Goal: Task Accomplishment & Management: Manage account settings

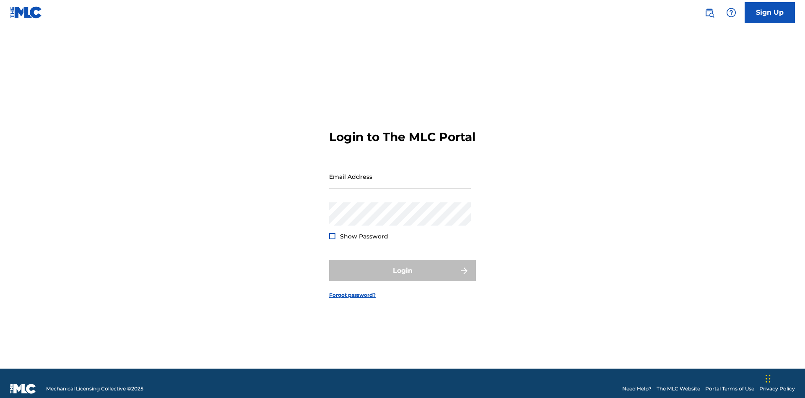
scroll to position [11, 0]
click at [400, 172] on input "Email Address" at bounding box center [400, 176] width 142 height 24
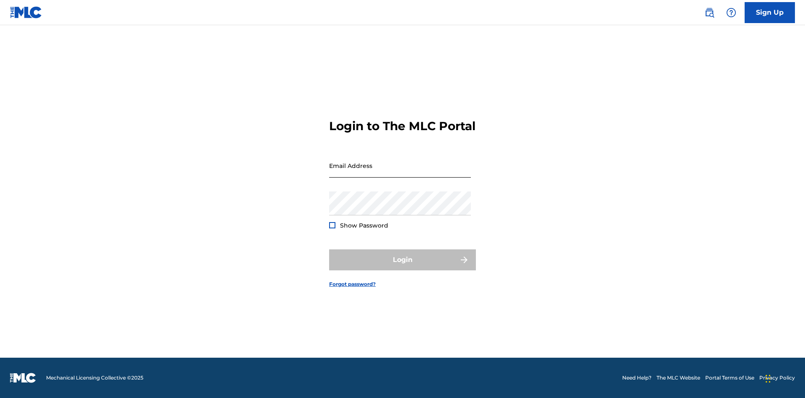
scroll to position [11, 0]
type input "Duke.McTesterson@gmail.com"
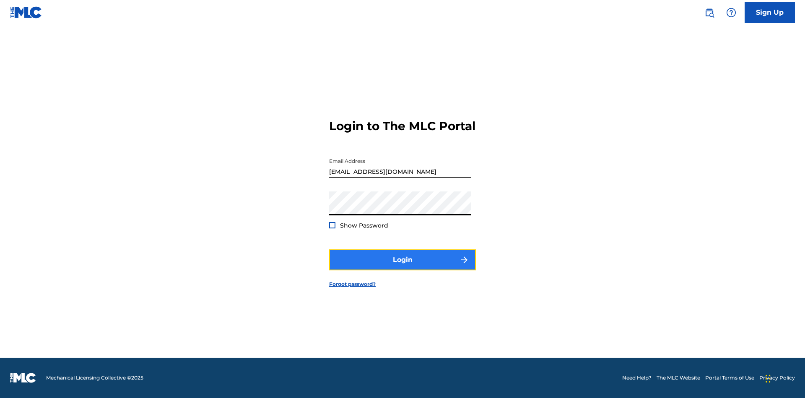
click at [403, 267] on button "Login" at bounding box center [402, 259] width 147 height 21
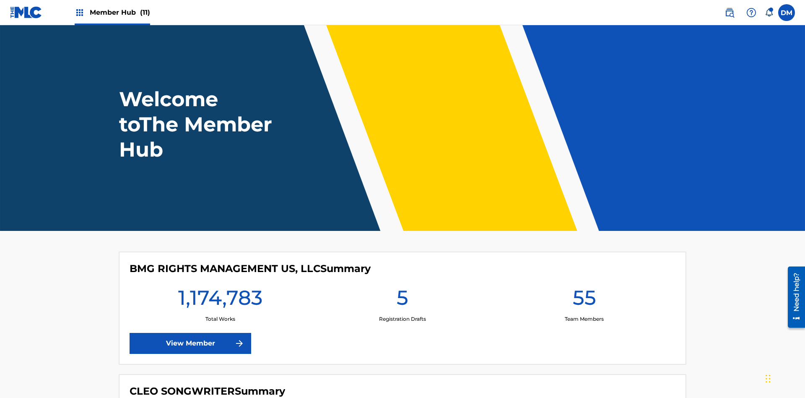
scroll to position [36, 0]
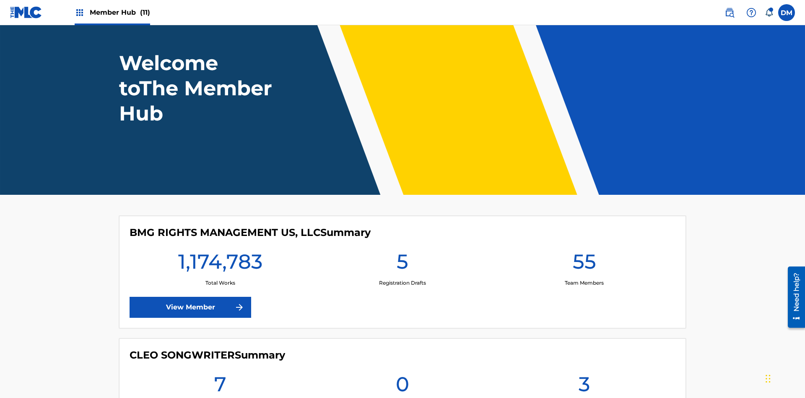
click at [120, 12] on span "Member Hub (11)" at bounding box center [120, 13] width 60 height 10
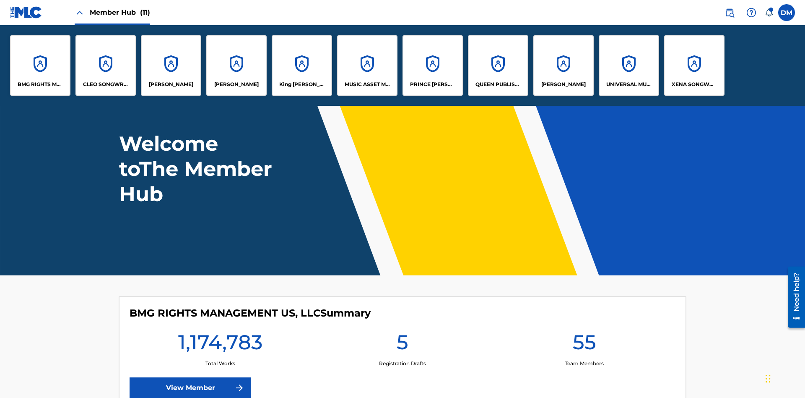
scroll to position [0, 0]
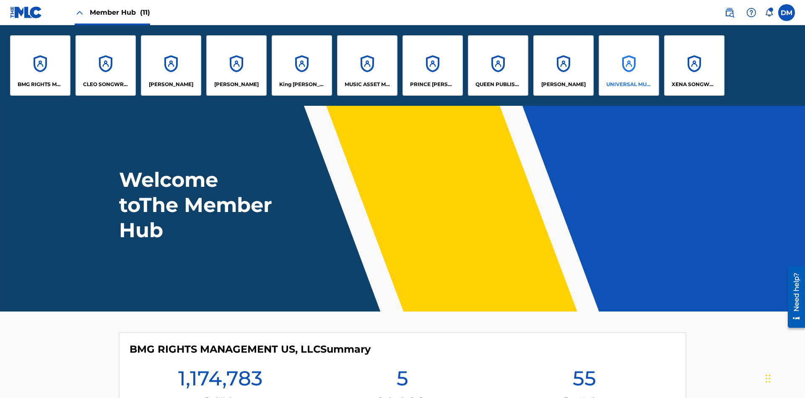
click at [629, 84] on p "UNIVERSAL MUSIC PUB GROUP" at bounding box center [629, 85] width 46 height 8
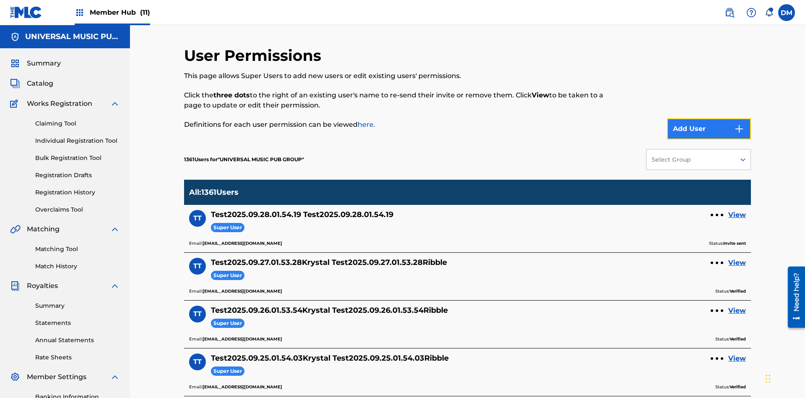
click at [709, 118] on button "Add User" at bounding box center [709, 128] width 84 height 21
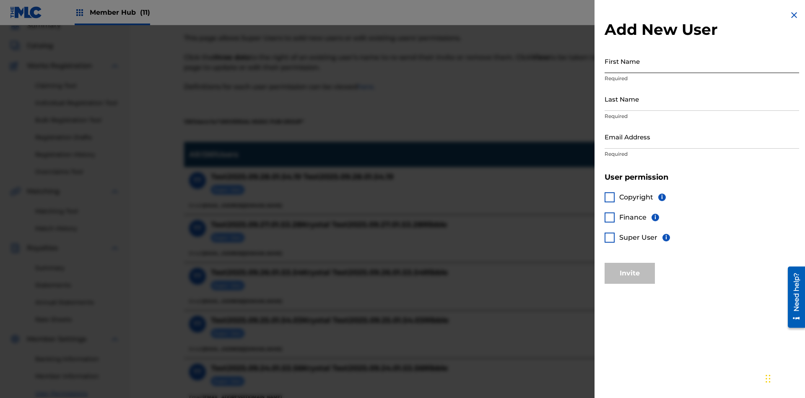
click at [702, 61] on input "First Name" at bounding box center [702, 61] width 195 height 24
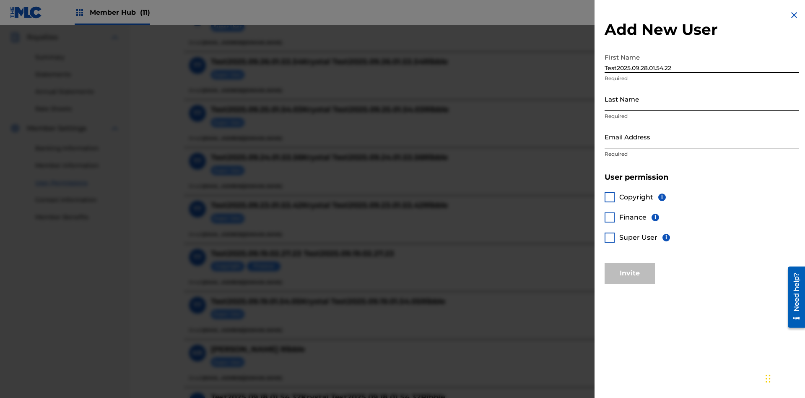
type input "Test2025.09.28.01.54.22"
click at [702, 99] on input "Last Name" at bounding box center [702, 99] width 195 height 24
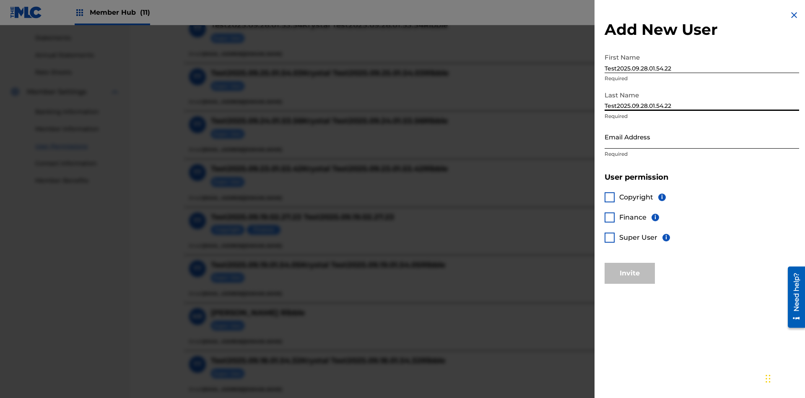
type input "Test2025.09.28.01.54.22"
click at [702, 136] on input "Email Address" at bounding box center [702, 137] width 195 height 24
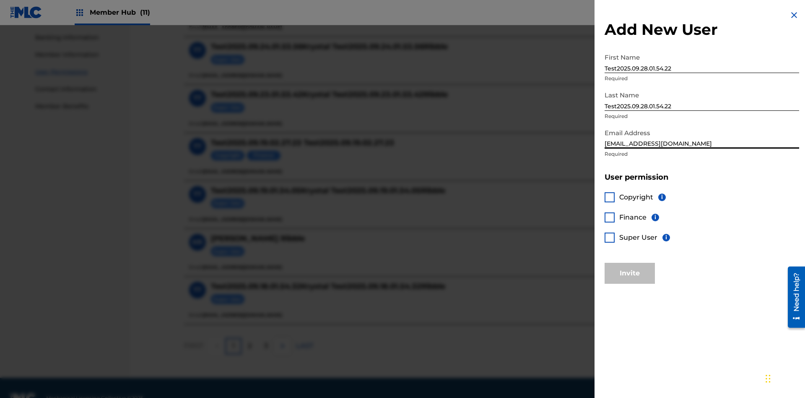
type input "bc0f76fd-e961-4691-832f-bd137cf3657e@mailslurp.biz"
click at [610, 197] on div at bounding box center [610, 197] width 10 height 10
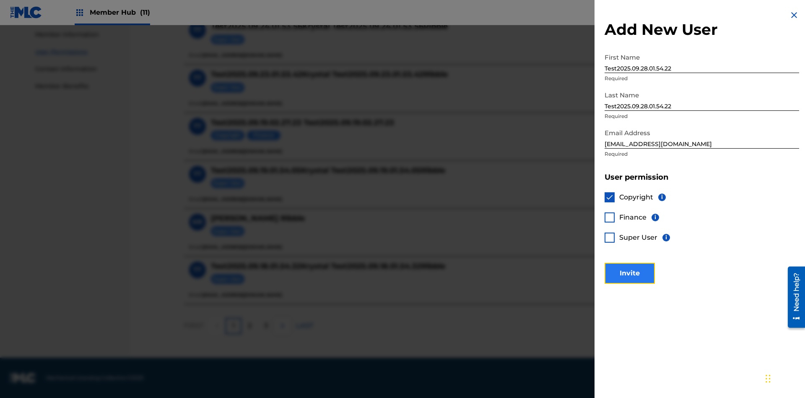
click at [630, 273] on button "Invite" at bounding box center [630, 273] width 50 height 21
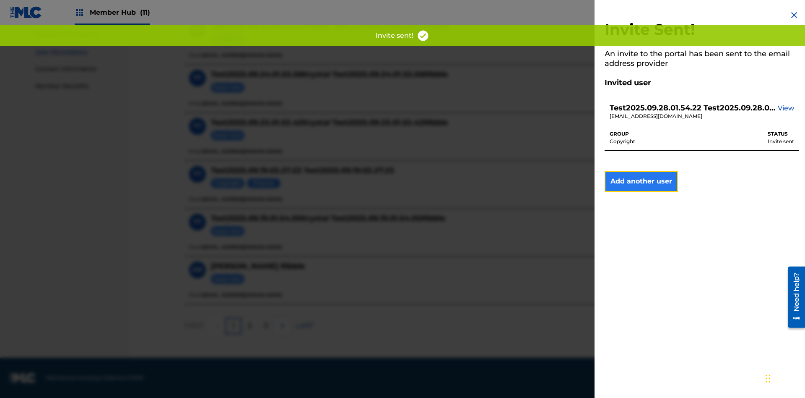
click at [641, 181] on button "Add another user" at bounding box center [641, 181] width 73 height 21
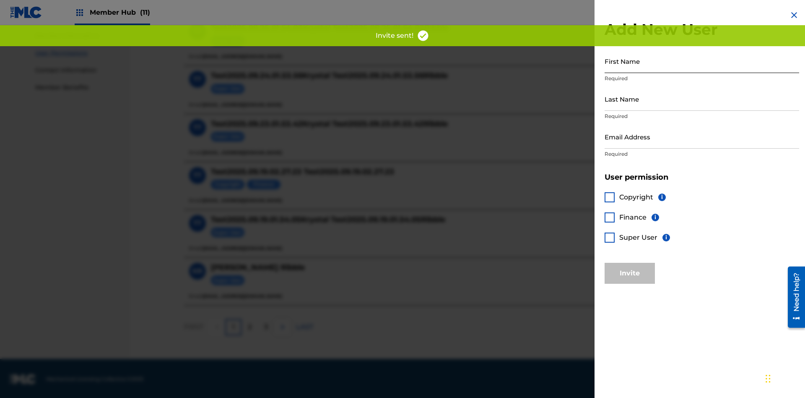
click at [702, 61] on input "First Name" at bounding box center [702, 61] width 195 height 24
type input "Test2025.09.28.01.54.25"
click at [702, 99] on input "Last Name" at bounding box center [702, 99] width 195 height 24
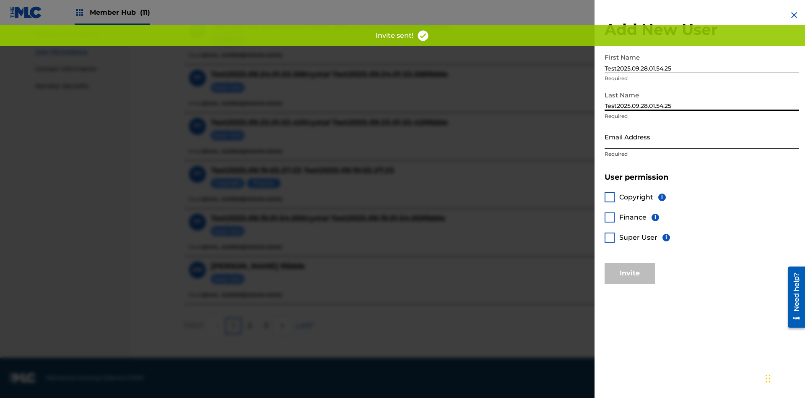
type input "Test2025.09.28.01.54.25"
click at [702, 136] on input "Email Address" at bounding box center [702, 137] width 195 height 24
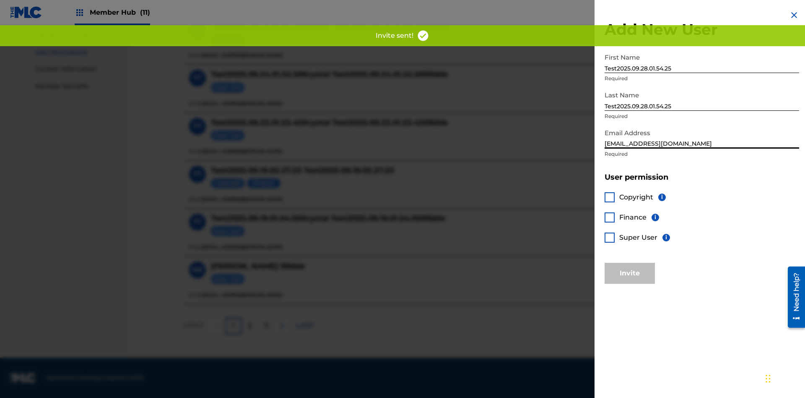
type input "09da745a-4c92-435d-b1cd-bea1ba0adb1e@mailslurp.biz"
click at [610, 217] on div at bounding box center [610, 217] width 10 height 10
click at [630, 273] on button "Invite" at bounding box center [630, 273] width 50 height 21
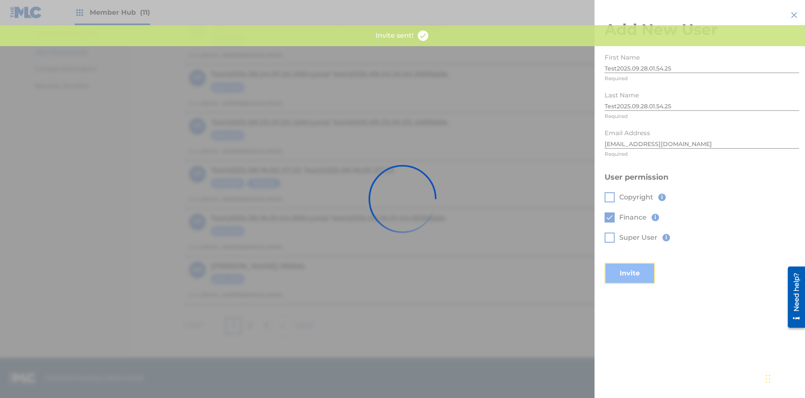
click at [641, 263] on button "Invite" at bounding box center [630, 273] width 50 height 21
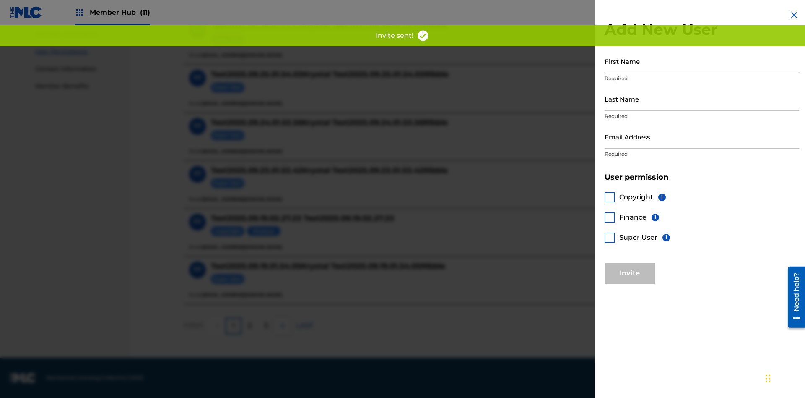
click at [702, 61] on input "First Name" at bounding box center [702, 61] width 195 height 24
type input "Test2025.09.28.01.54.27"
click at [702, 99] on input "Last Name" at bounding box center [702, 99] width 195 height 24
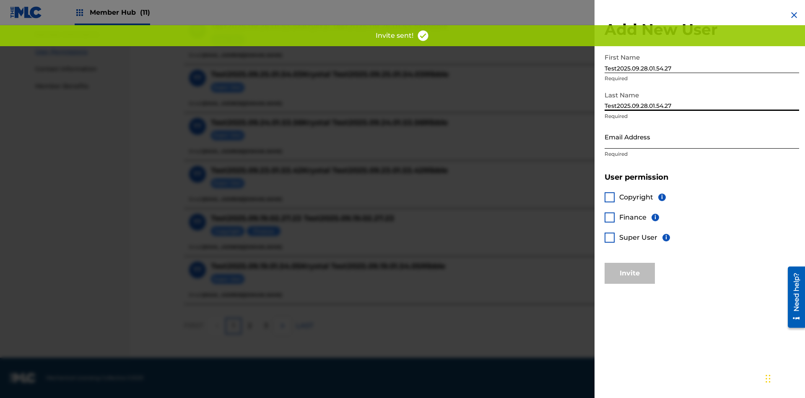
type input "Test2025.09.28.01.54.27"
click at [702, 136] on input "Email Address" at bounding box center [702, 137] width 195 height 24
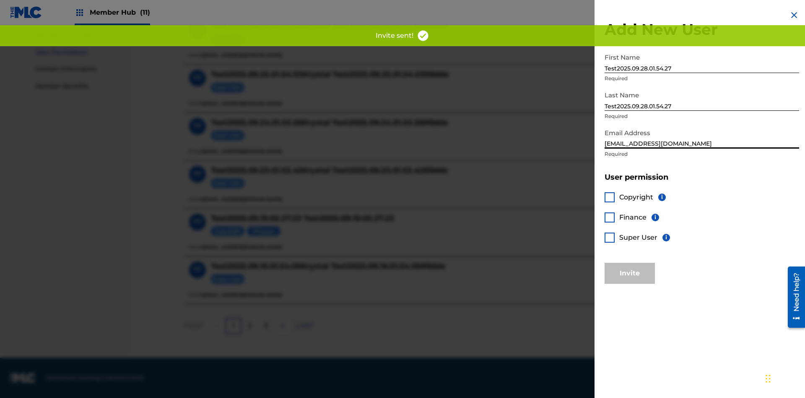
type input "cf12726c-19ce-4144-ab2c-6bf42dc824a0@mailslurp.biz"
click at [610, 237] on div at bounding box center [610, 237] width 10 height 10
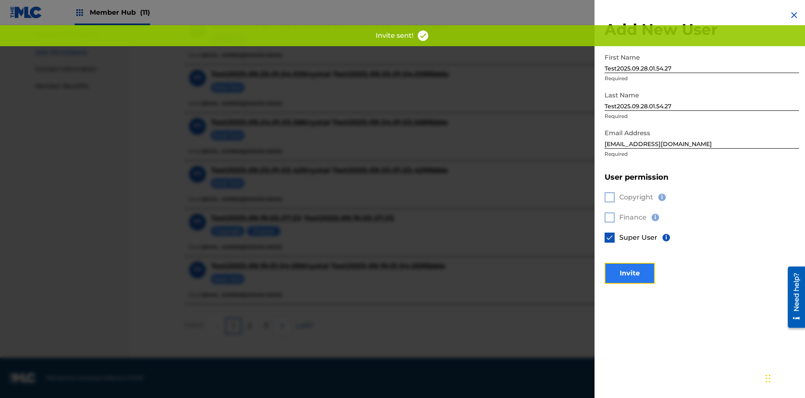
click at [630, 273] on button "Invite" at bounding box center [630, 273] width 50 height 21
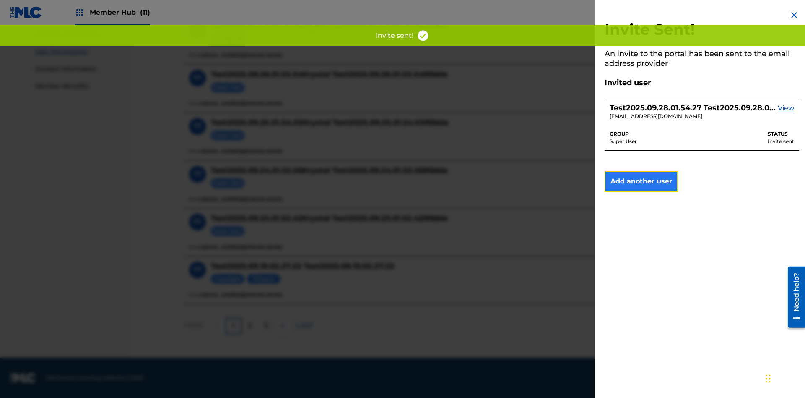
click at [641, 181] on button "Add another user" at bounding box center [641, 181] width 73 height 21
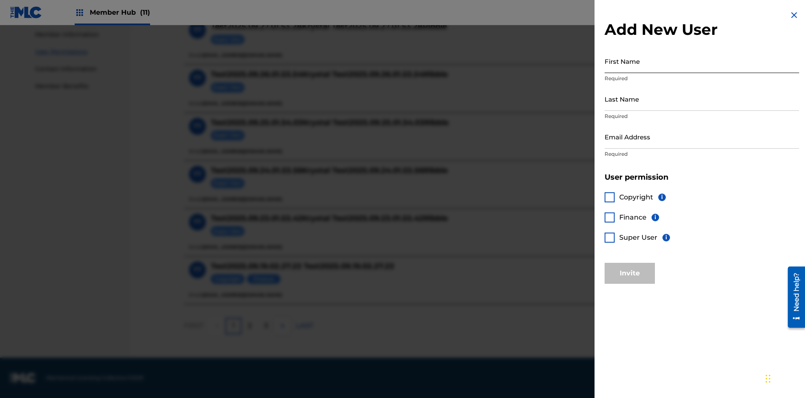
click at [702, 61] on input "First Name" at bounding box center [702, 61] width 195 height 24
type input "Test2025.09.28.01.54.30"
click at [702, 99] on input "Last Name" at bounding box center [702, 99] width 195 height 24
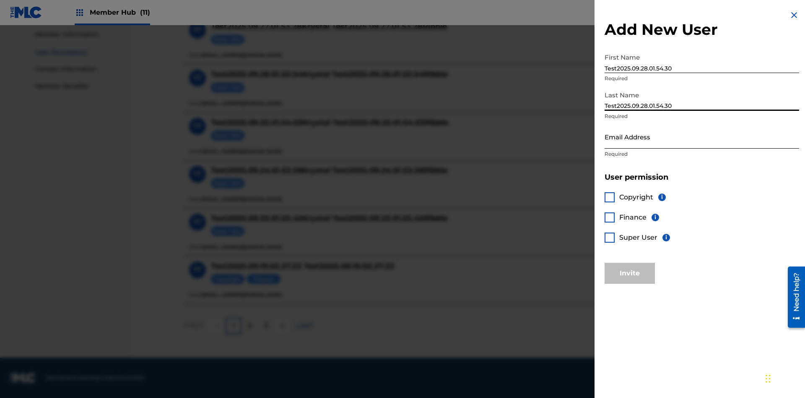
type input "Test2025.09.28.01.54.30"
click at [702, 136] on input "Email Address" at bounding box center [702, 137] width 195 height 24
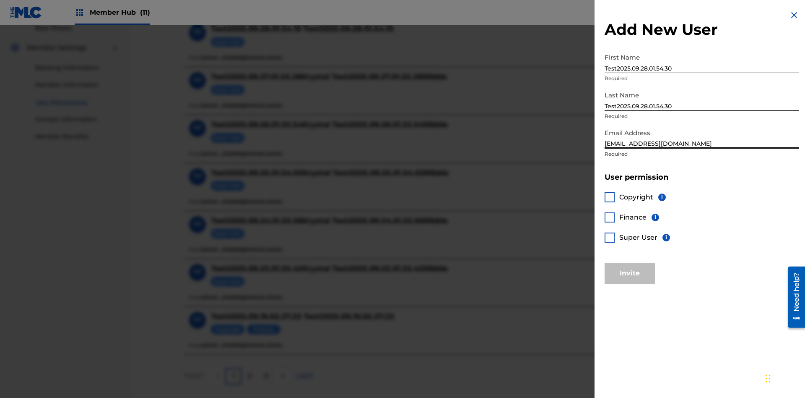
type input "00739b10-c9c2-4d2e-887d-9ad0efd1dc0e@mailslurp.biz"
click at [610, 197] on div at bounding box center [610, 197] width 10 height 10
click at [610, 217] on div at bounding box center [610, 217] width 10 height 10
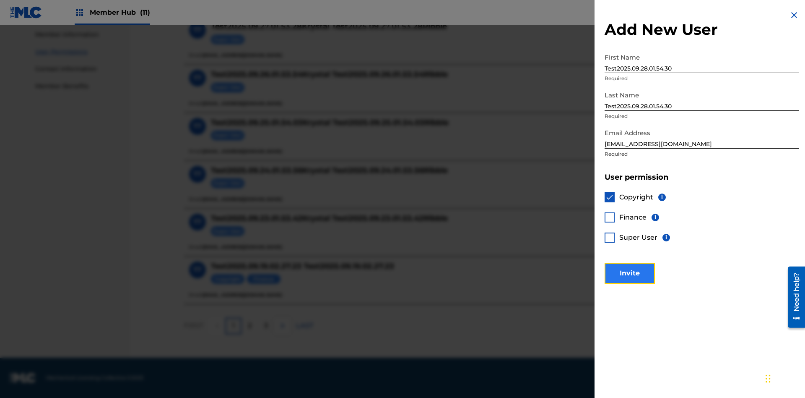
click at [630, 273] on button "Invite" at bounding box center [630, 273] width 50 height 21
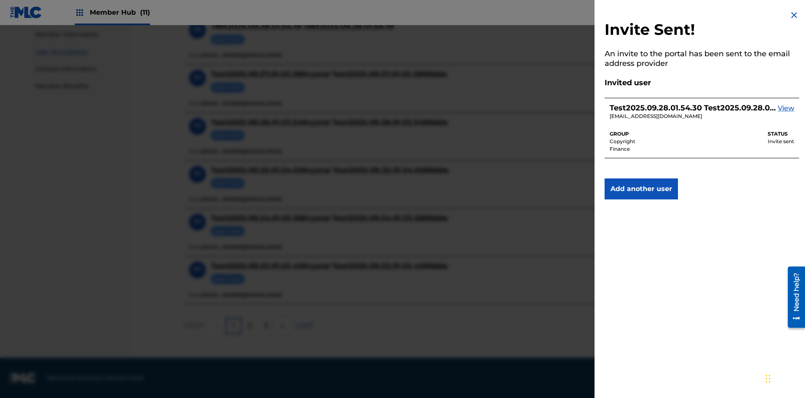
click at [794, 15] on img at bounding box center [794, 15] width 10 height 10
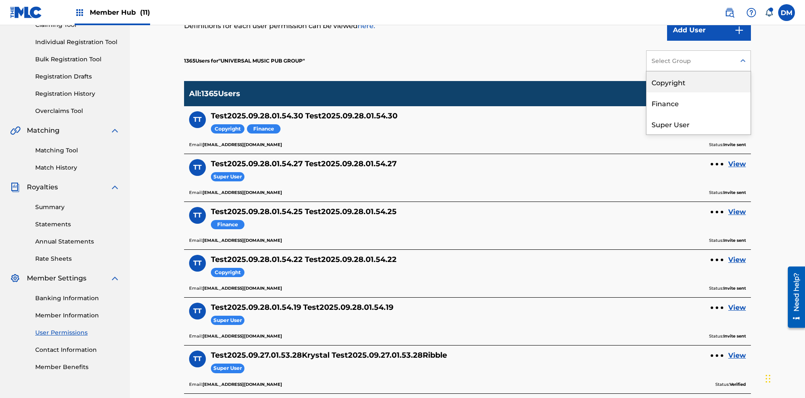
click at [699, 82] on div "Copyright" at bounding box center [699, 81] width 104 height 21
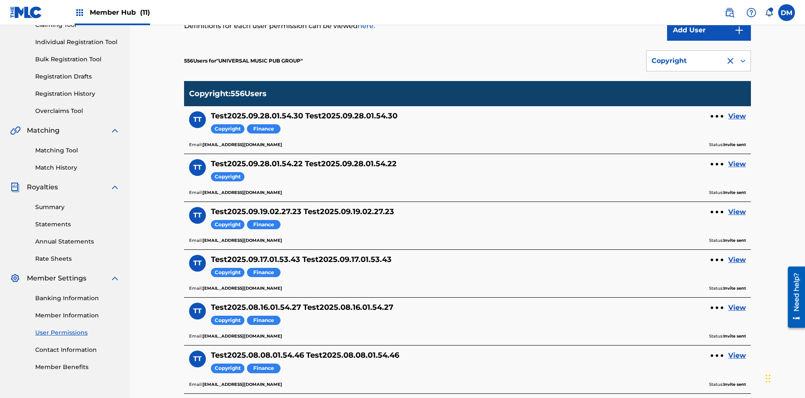
click at [699, 61] on div "Copyright" at bounding box center [686, 61] width 69 height 10
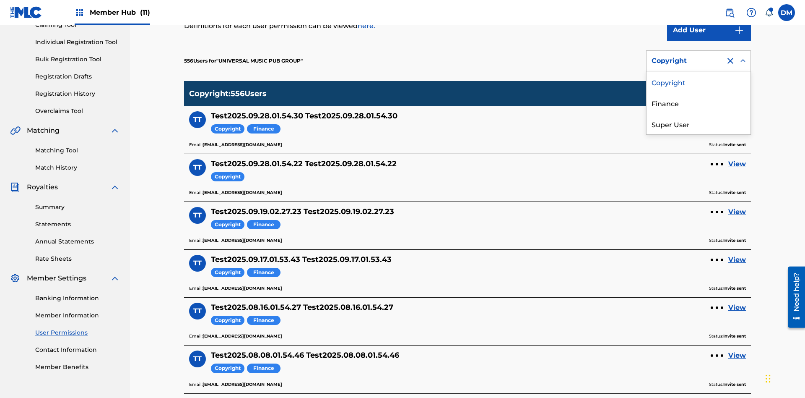
click at [699, 103] on div "Finance" at bounding box center [699, 102] width 104 height 21
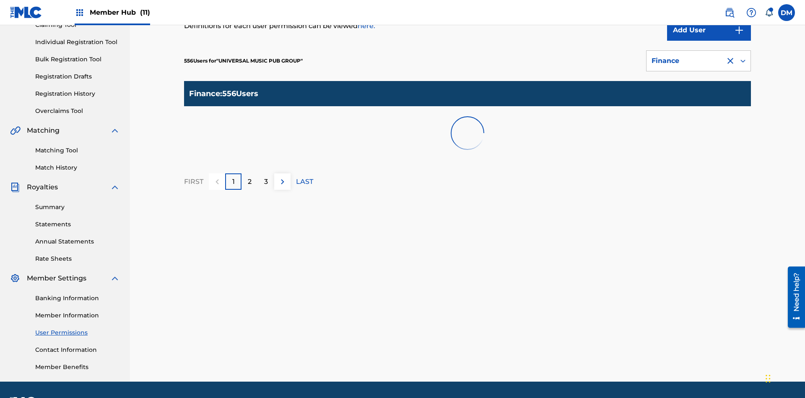
click at [699, 61] on div "Finance" at bounding box center [686, 61] width 69 height 10
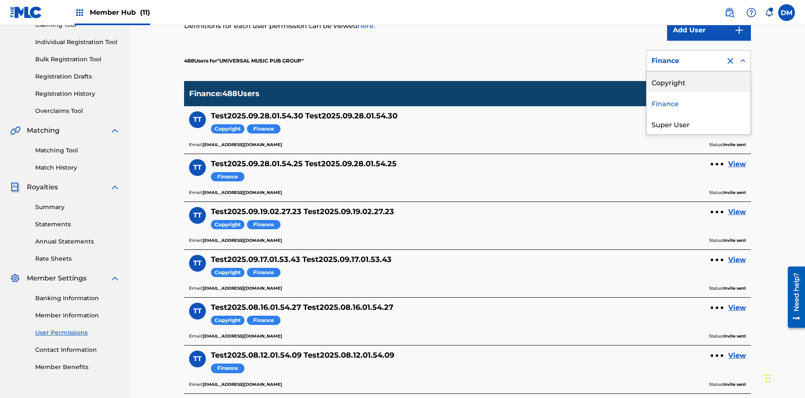
click at [699, 124] on div "Super User" at bounding box center [699, 123] width 104 height 21
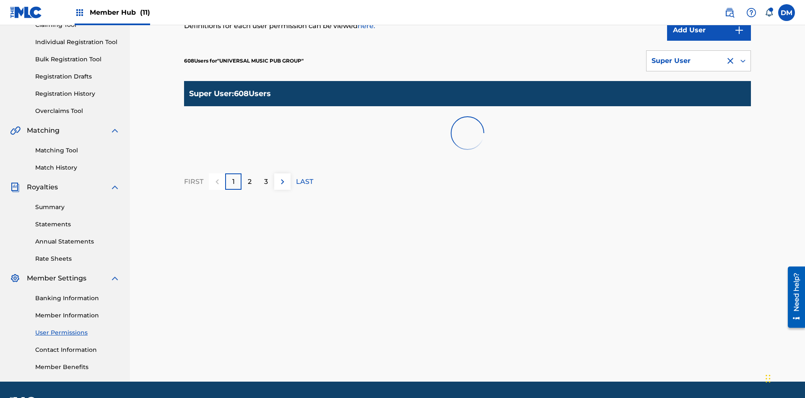
click at [699, 61] on div "Super User" at bounding box center [686, 61] width 69 height 10
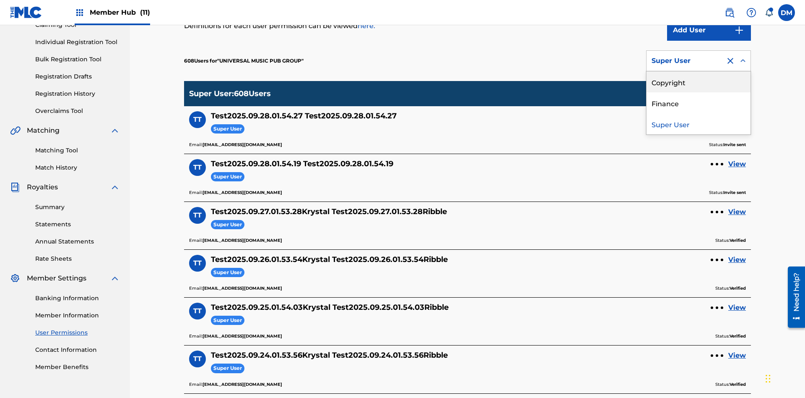
click at [699, 82] on div "Copyright" at bounding box center [699, 81] width 104 height 21
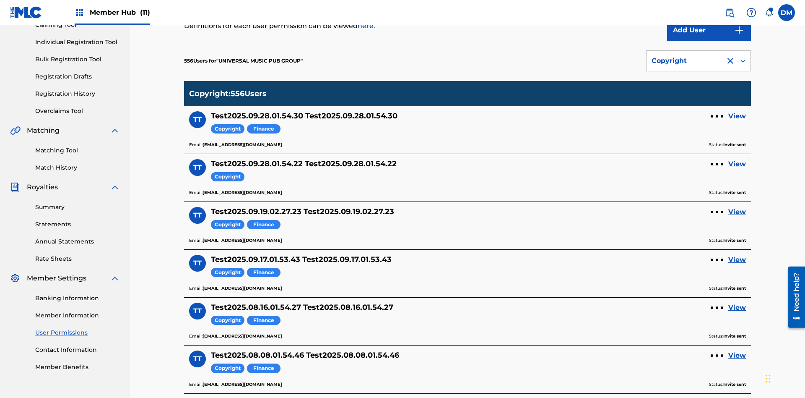
click at [699, 61] on div "Copyright" at bounding box center [686, 61] width 69 height 10
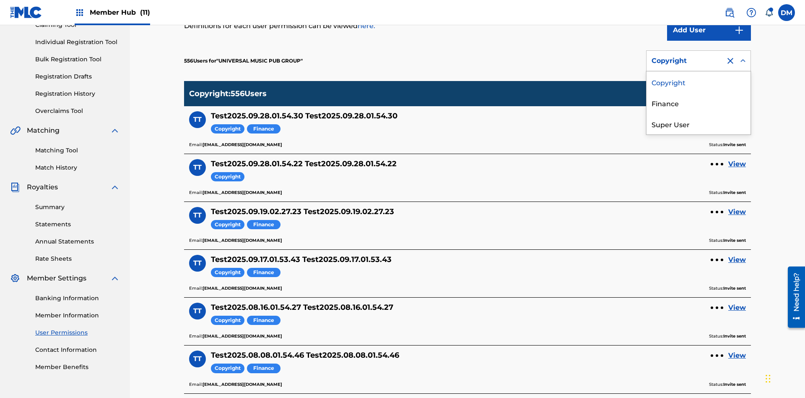
click at [699, 103] on div "Finance" at bounding box center [699, 102] width 104 height 21
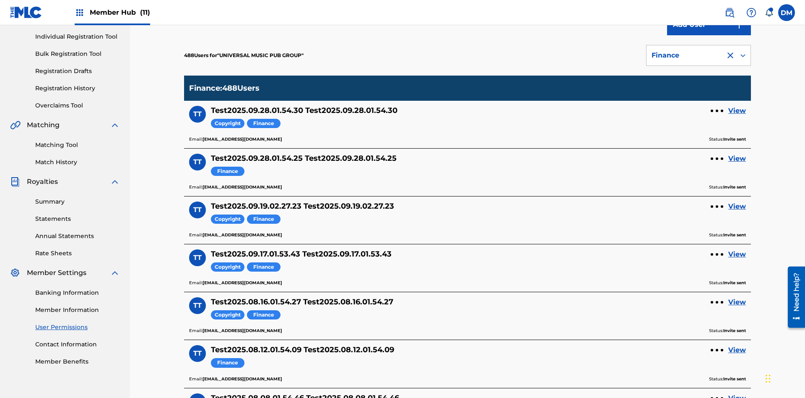
click at [731, 55] on div at bounding box center [730, 55] width 10 height 10
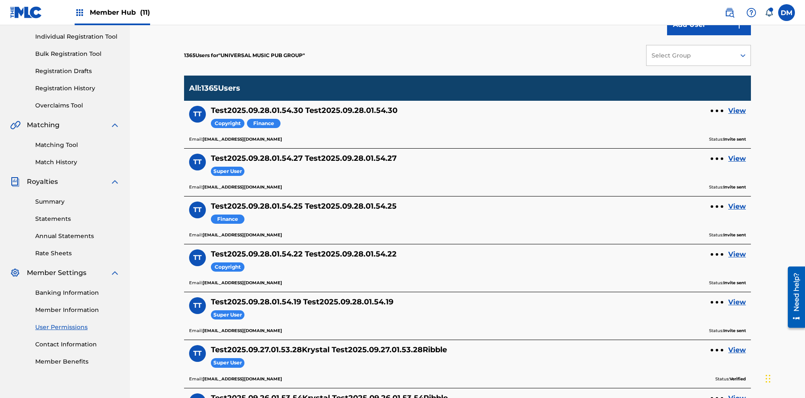
scroll to position [315, 0]
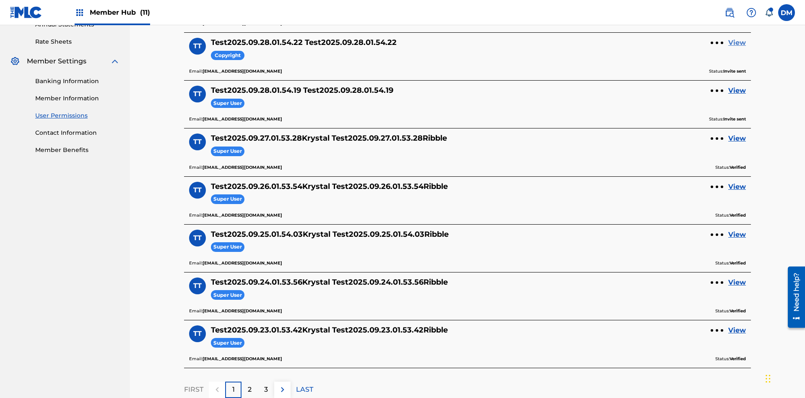
click at [737, 48] on link "View" at bounding box center [737, 43] width 18 height 10
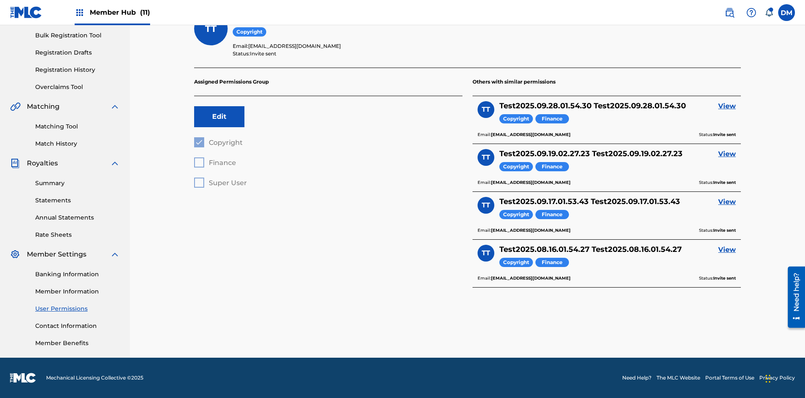
scroll to position [29, 0]
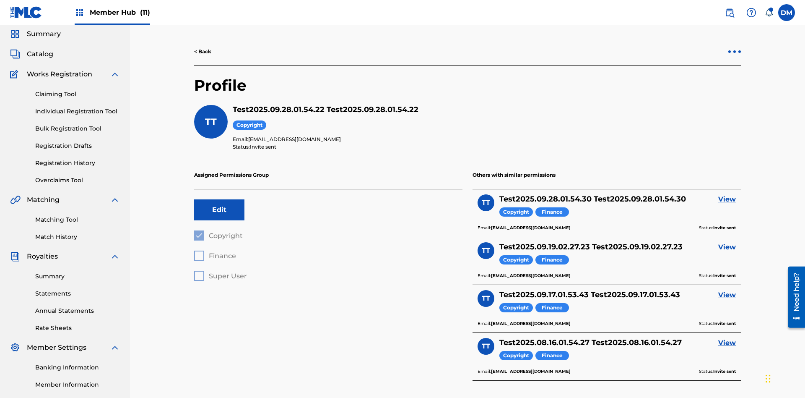
click at [735, 52] on div at bounding box center [734, 51] width 3 height 3
click at [735, 45] on p "Remove User" at bounding box center [734, 35] width 71 height 20
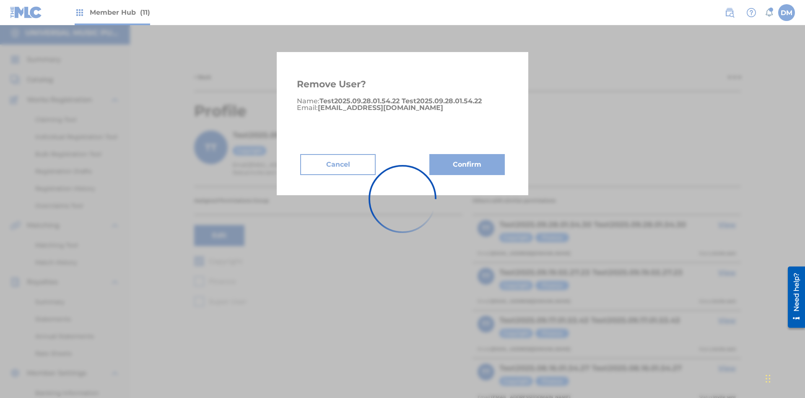
scroll to position [107, 0]
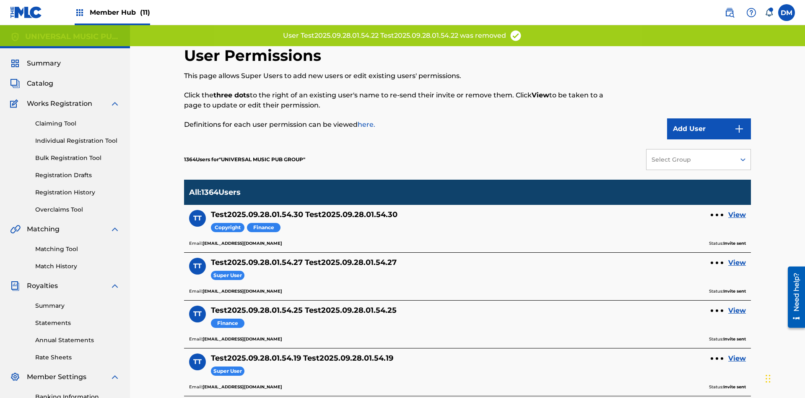
scroll to position [268, 0]
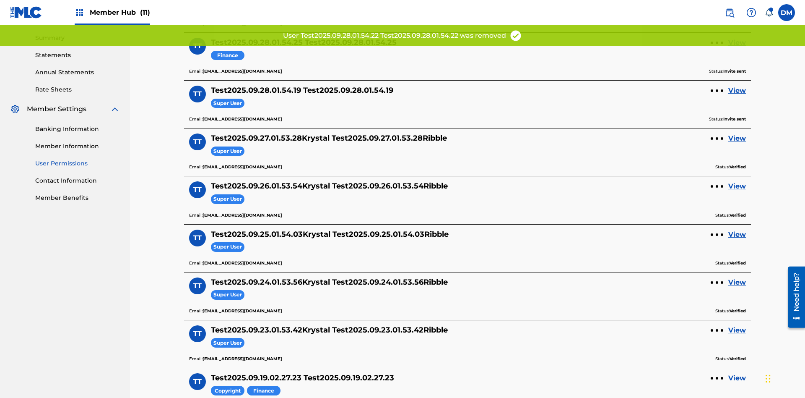
click at [737, 48] on link "View" at bounding box center [737, 43] width 18 height 10
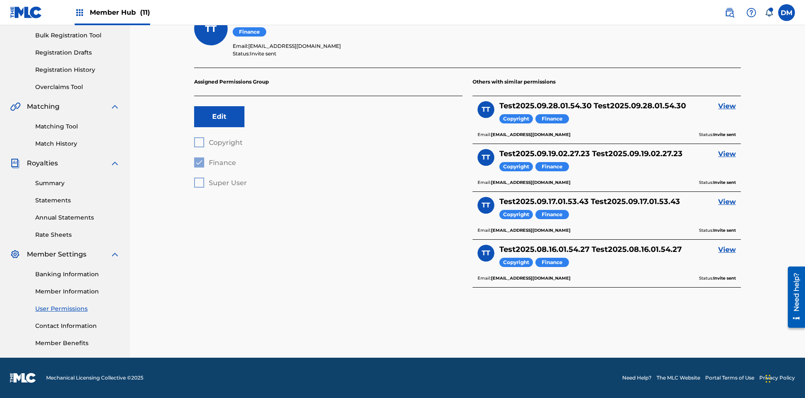
scroll to position [29, 0]
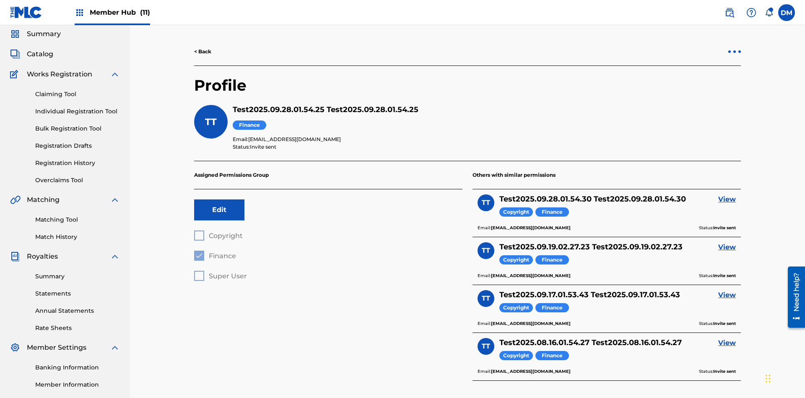
click at [735, 52] on div at bounding box center [734, 51] width 3 height 3
click at [735, 45] on p "Remove User" at bounding box center [734, 35] width 71 height 20
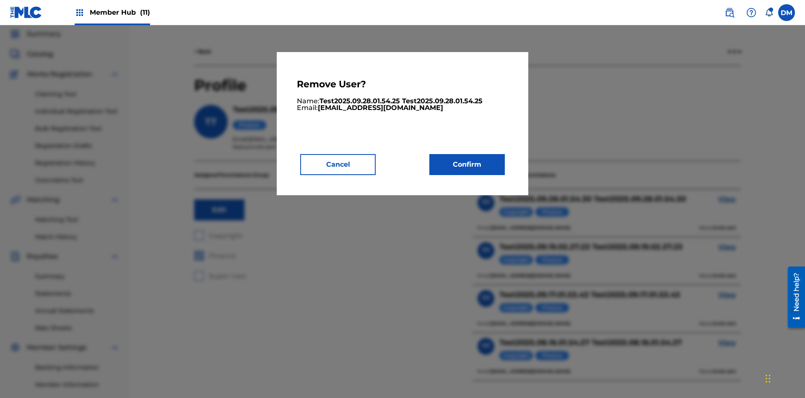
scroll to position [4, 0]
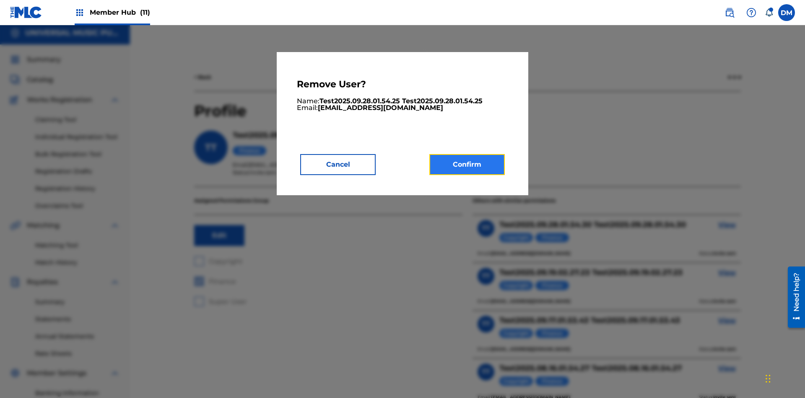
click at [467, 164] on button "Confirm" at bounding box center [466, 164] width 75 height 21
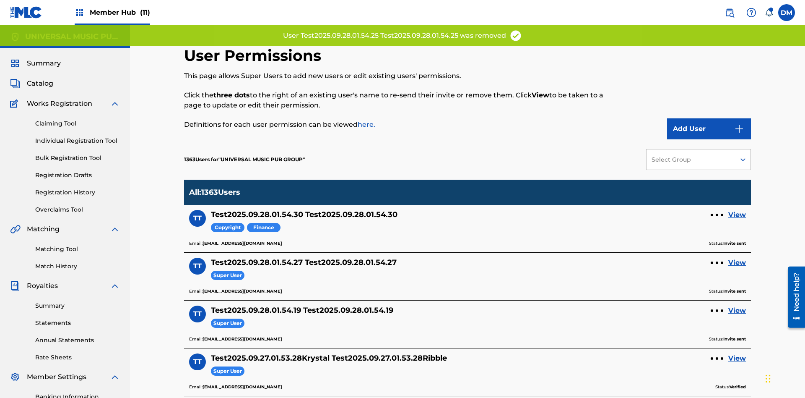
scroll to position [220, 0]
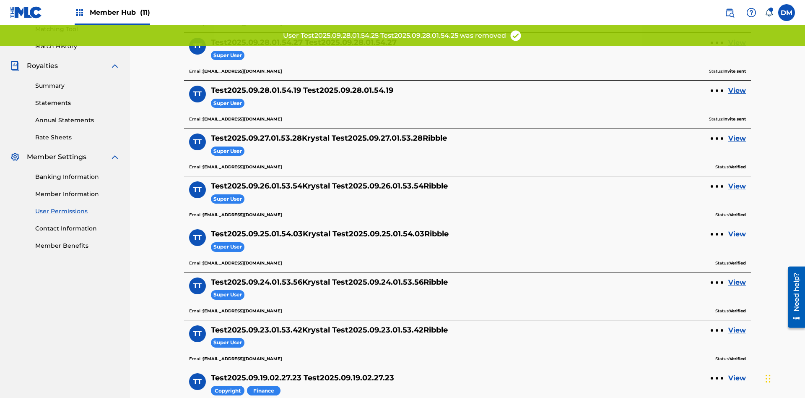
click at [737, 48] on link "View" at bounding box center [737, 43] width 18 height 10
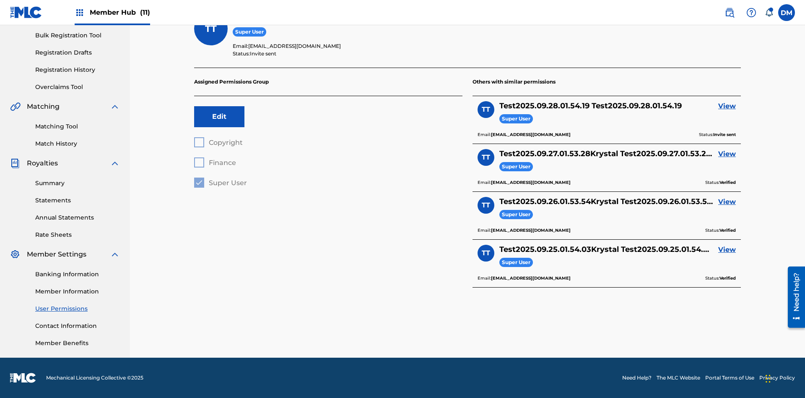
scroll to position [29, 0]
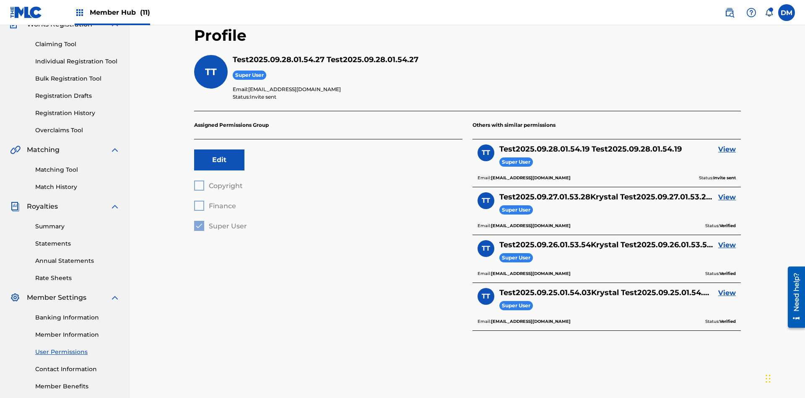
click at [735, 3] on div at bounding box center [734, 1] width 3 height 3
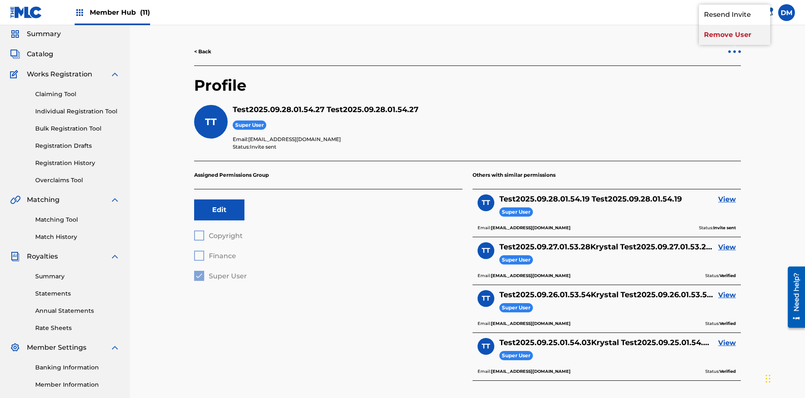
click at [735, 45] on p "Remove User" at bounding box center [734, 35] width 71 height 20
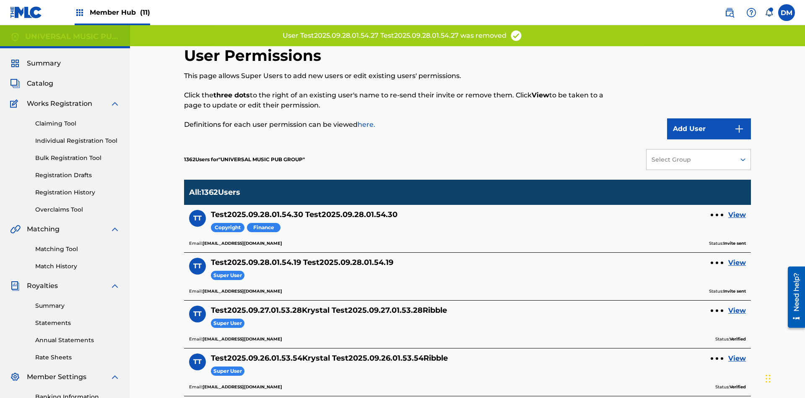
scroll to position [172, 0]
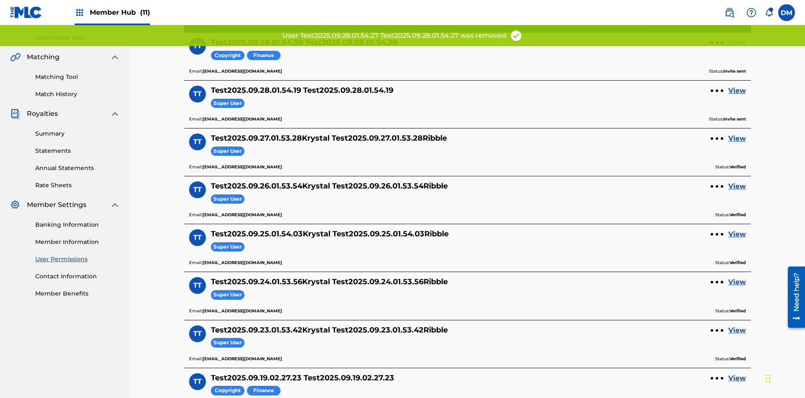
click at [737, 48] on link "View" at bounding box center [737, 43] width 18 height 10
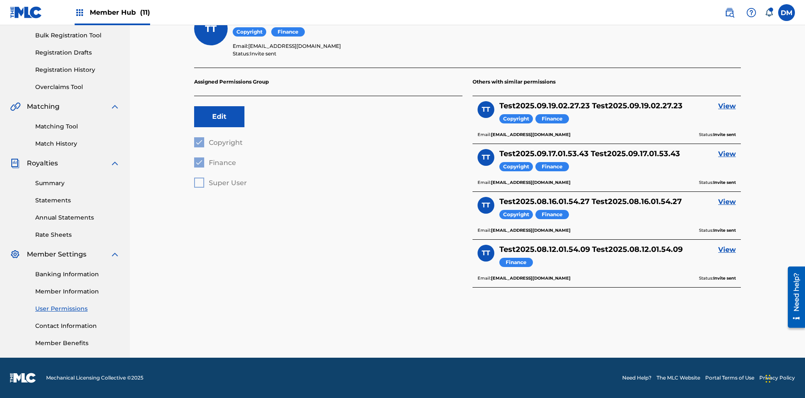
scroll to position [27, 0]
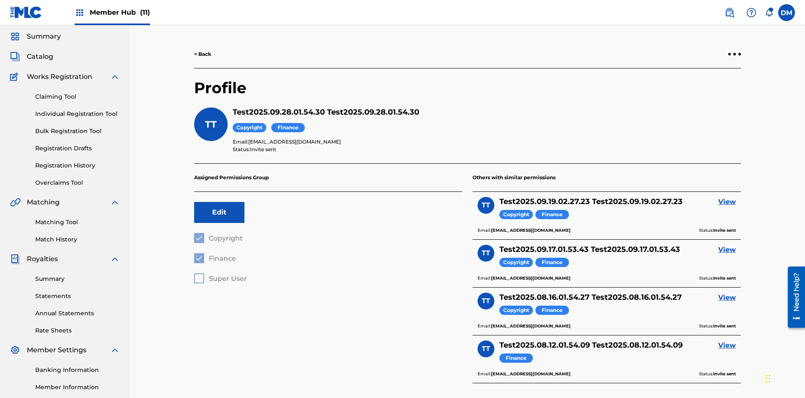
click at [203, 54] on link "< Back" at bounding box center [202, 54] width 17 height 8
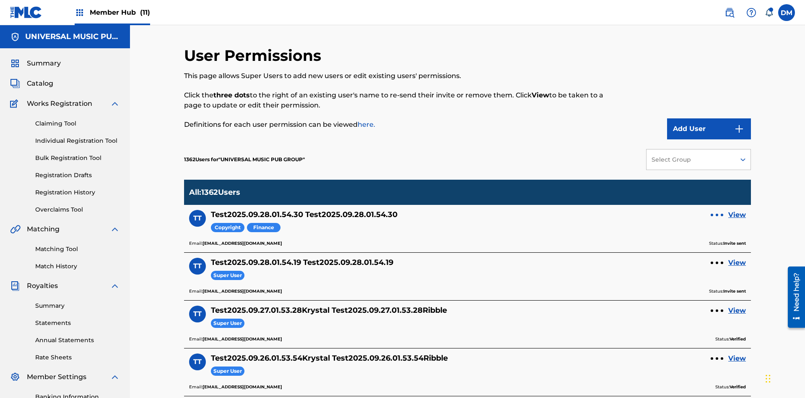
scroll to position [163, 0]
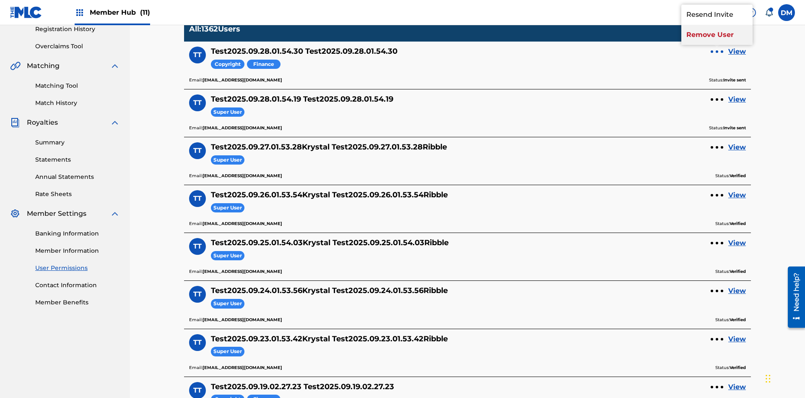
click at [717, 45] on p "Remove User" at bounding box center [716, 35] width 71 height 20
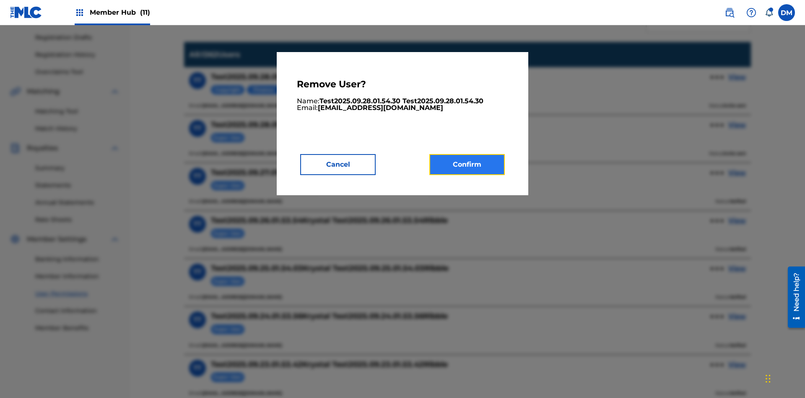
click at [467, 164] on button "Confirm" at bounding box center [466, 164] width 75 height 21
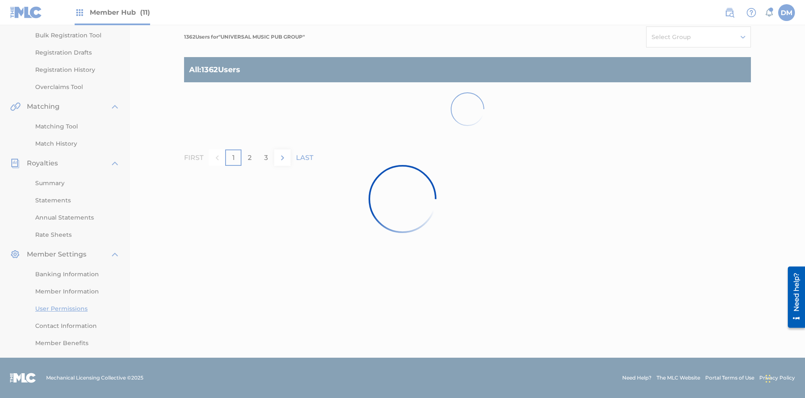
scroll to position [122, 0]
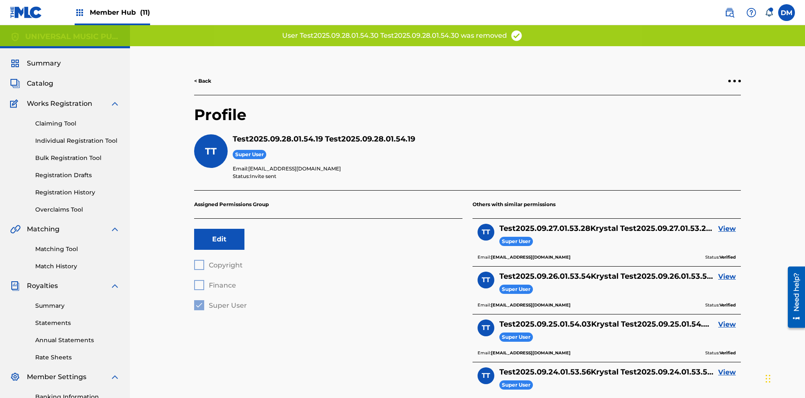
scroll to position [122, 0]
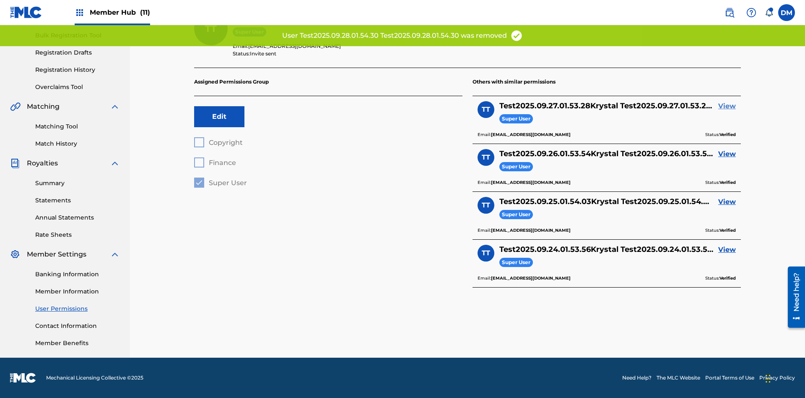
click at [727, 106] on link "View" at bounding box center [727, 106] width 18 height 10
